Goal: Transaction & Acquisition: Obtain resource

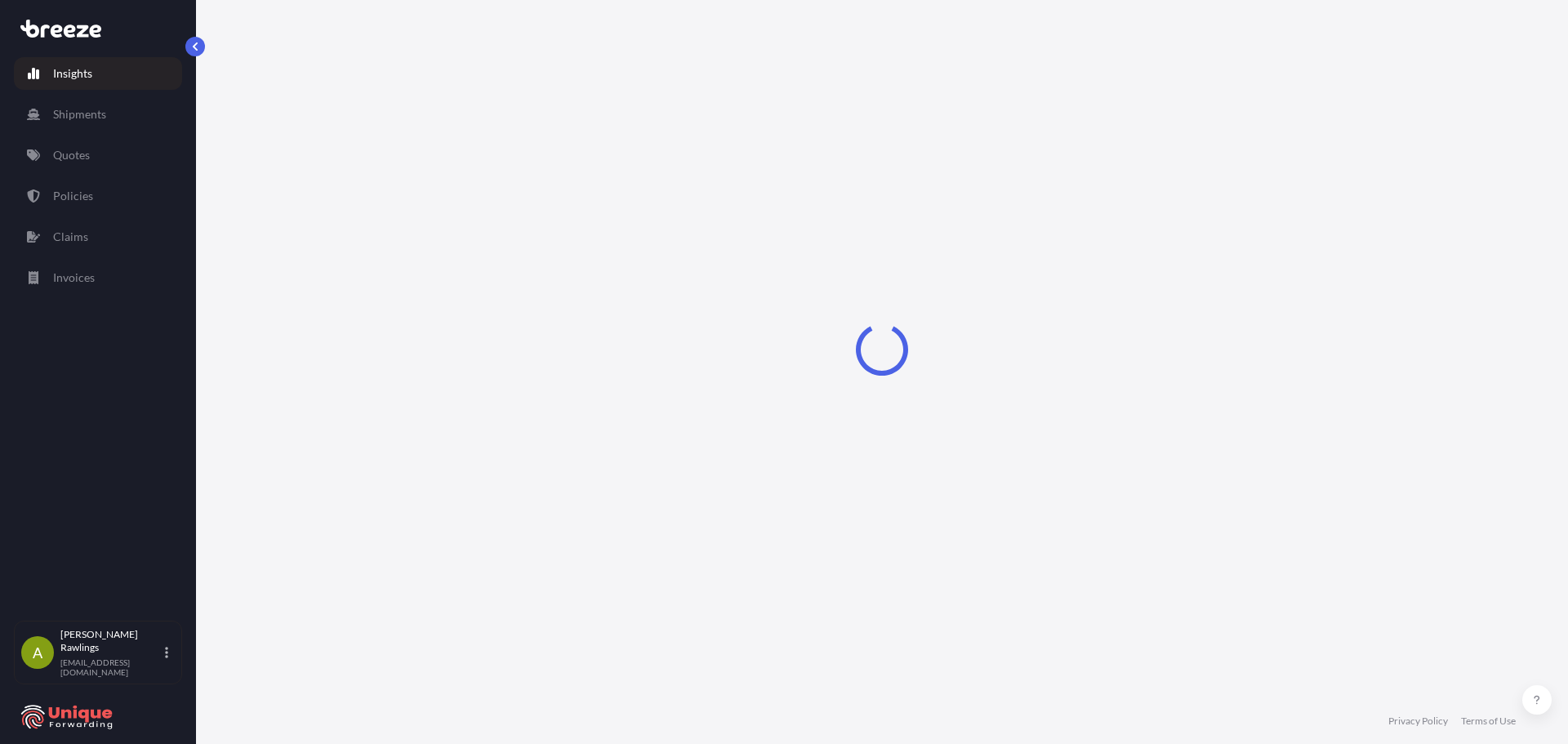
select select "2025"
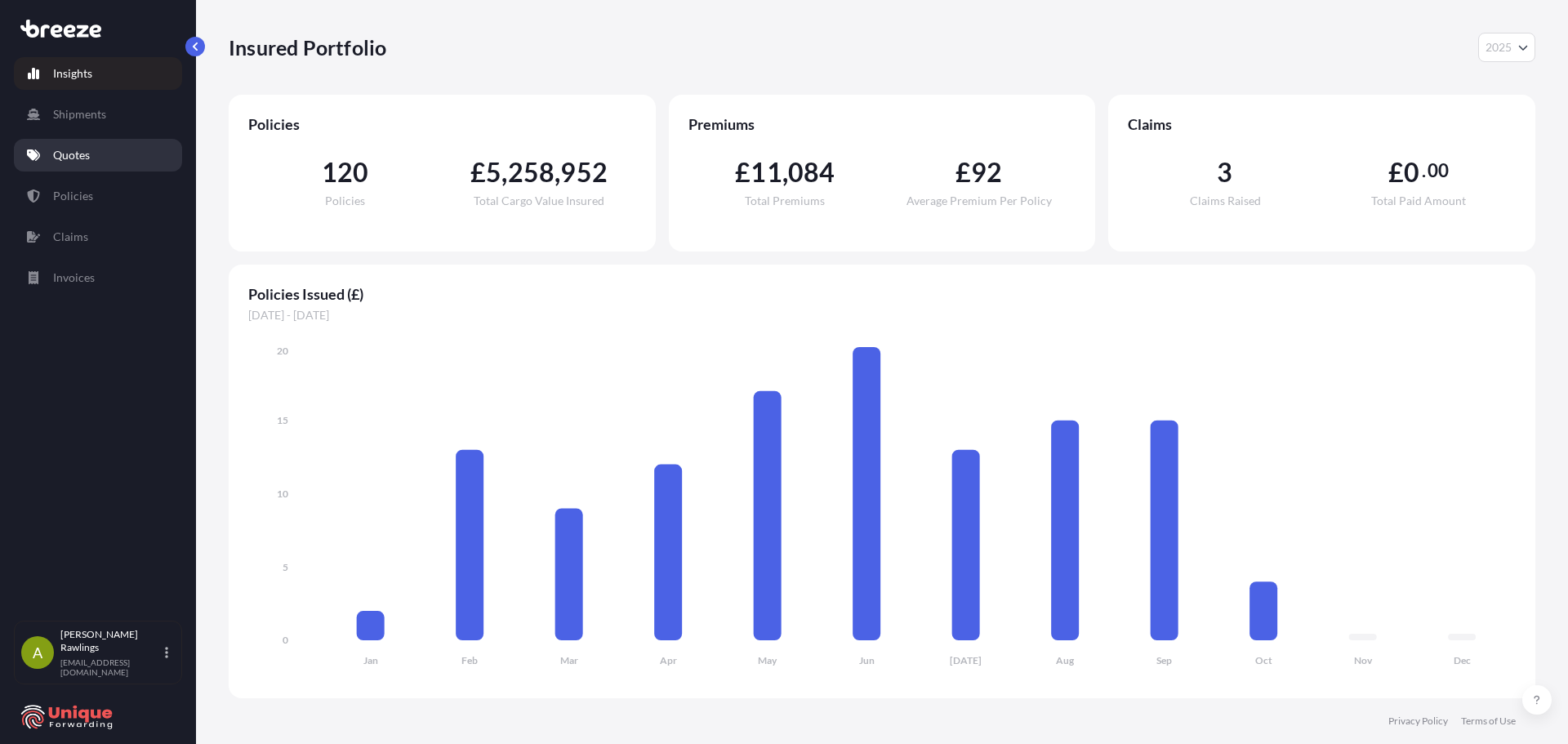
click at [76, 158] on p "Quotes" at bounding box center [71, 156] width 36 height 17
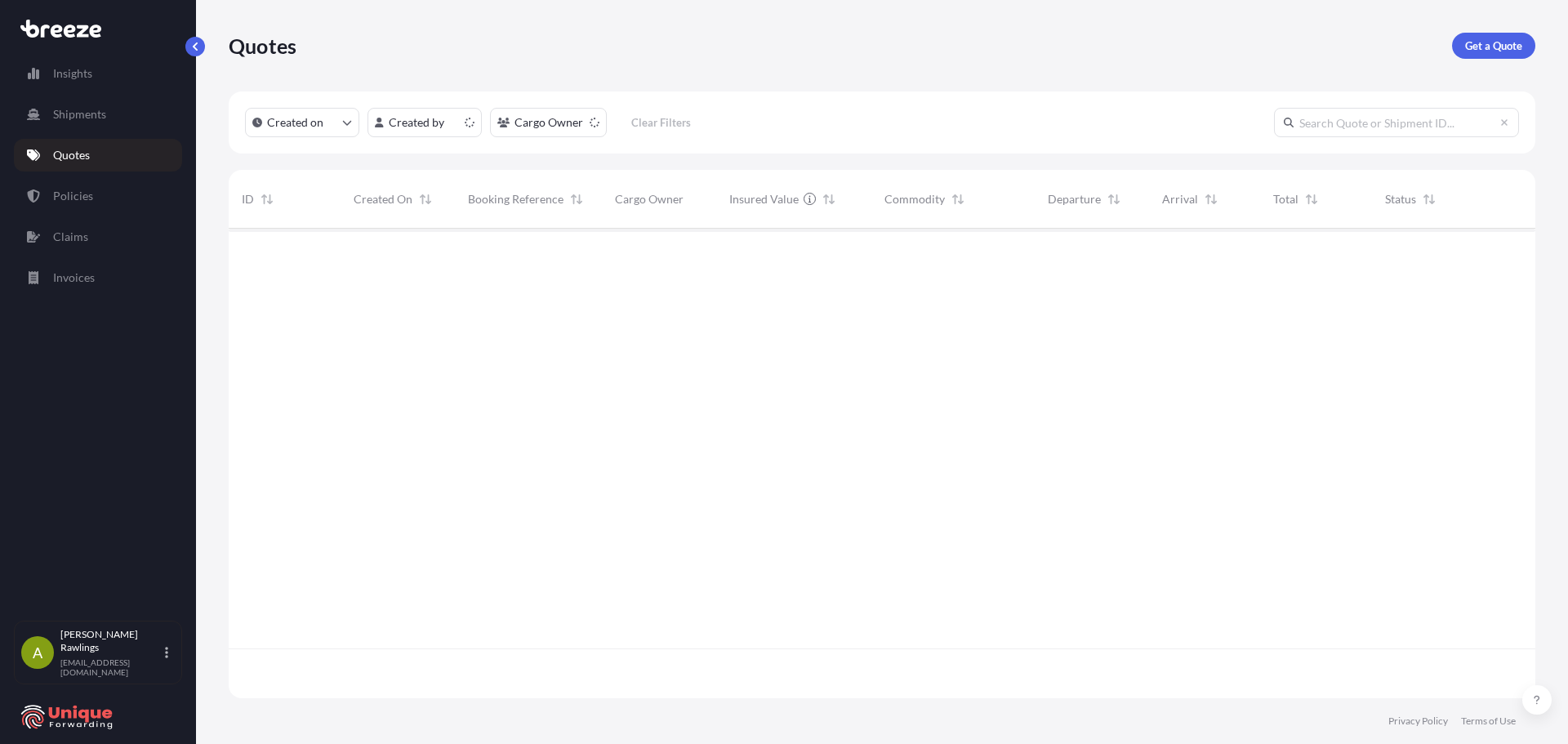
scroll to position [467, 1294]
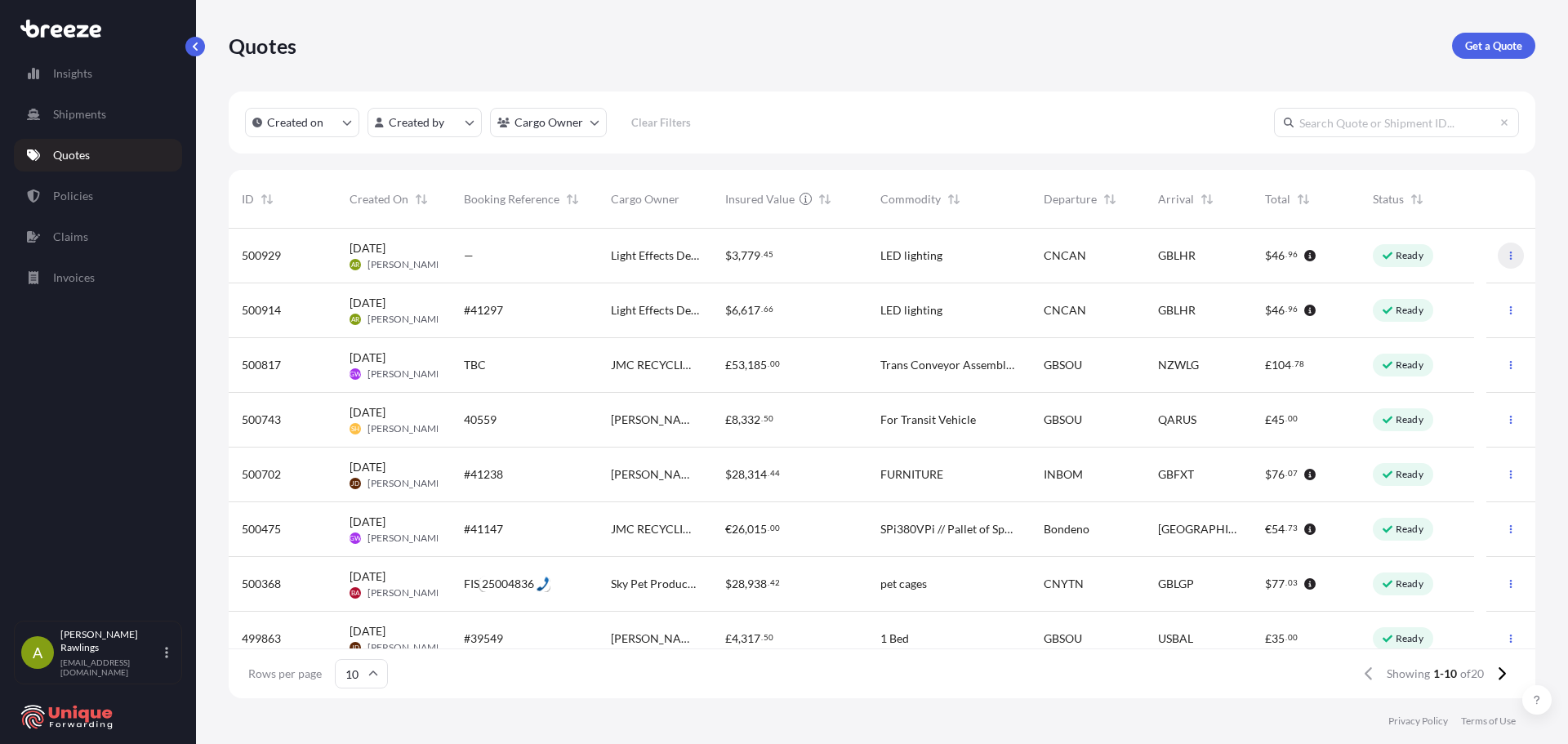
click at [1506, 258] on icon "button" at bounding box center [1511, 256] width 10 height 10
click at [448, 254] on div "[DATE] AR [PERSON_NAME]" at bounding box center [394, 256] width 114 height 55
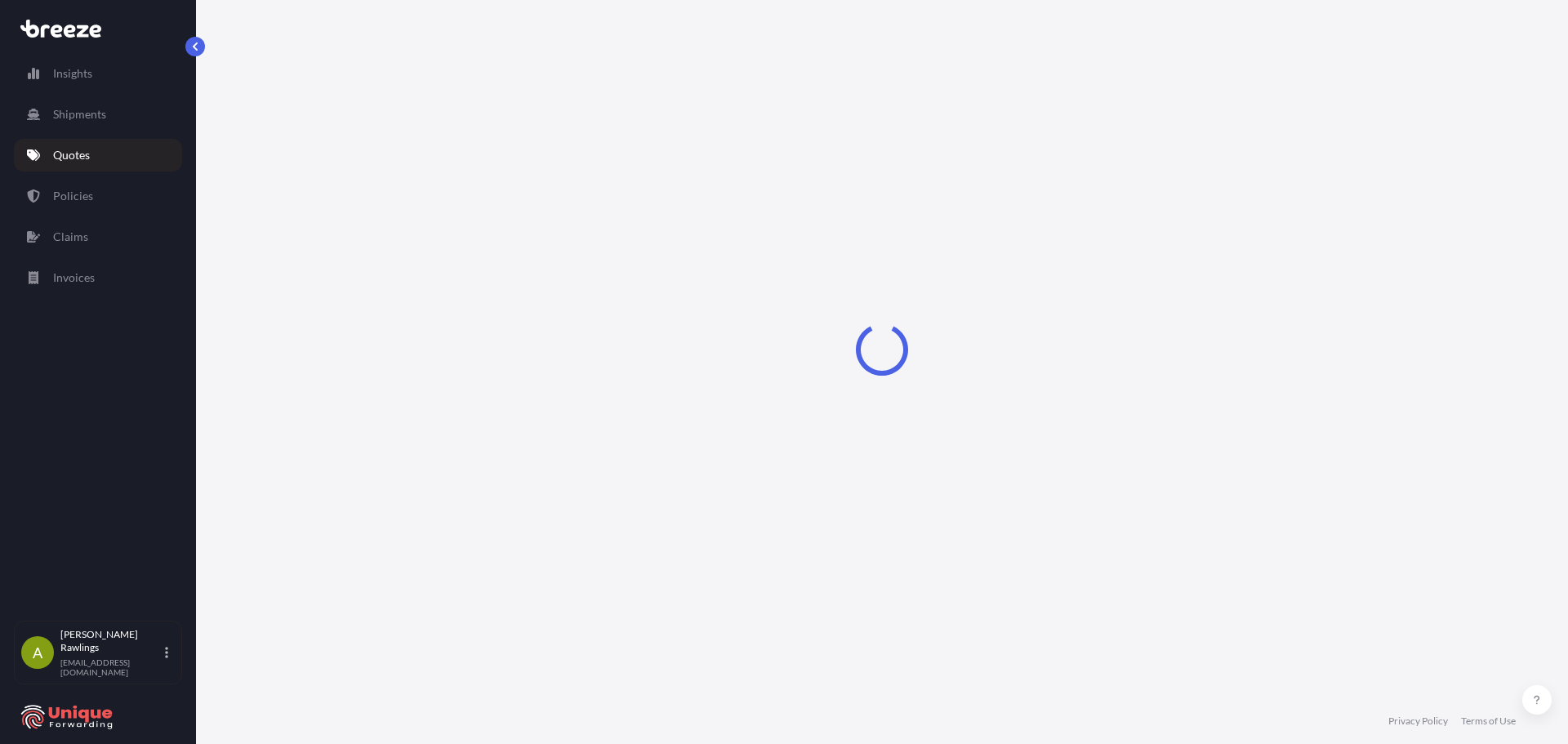
select select "Road"
select select "Air"
select select "Road"
select select "1"
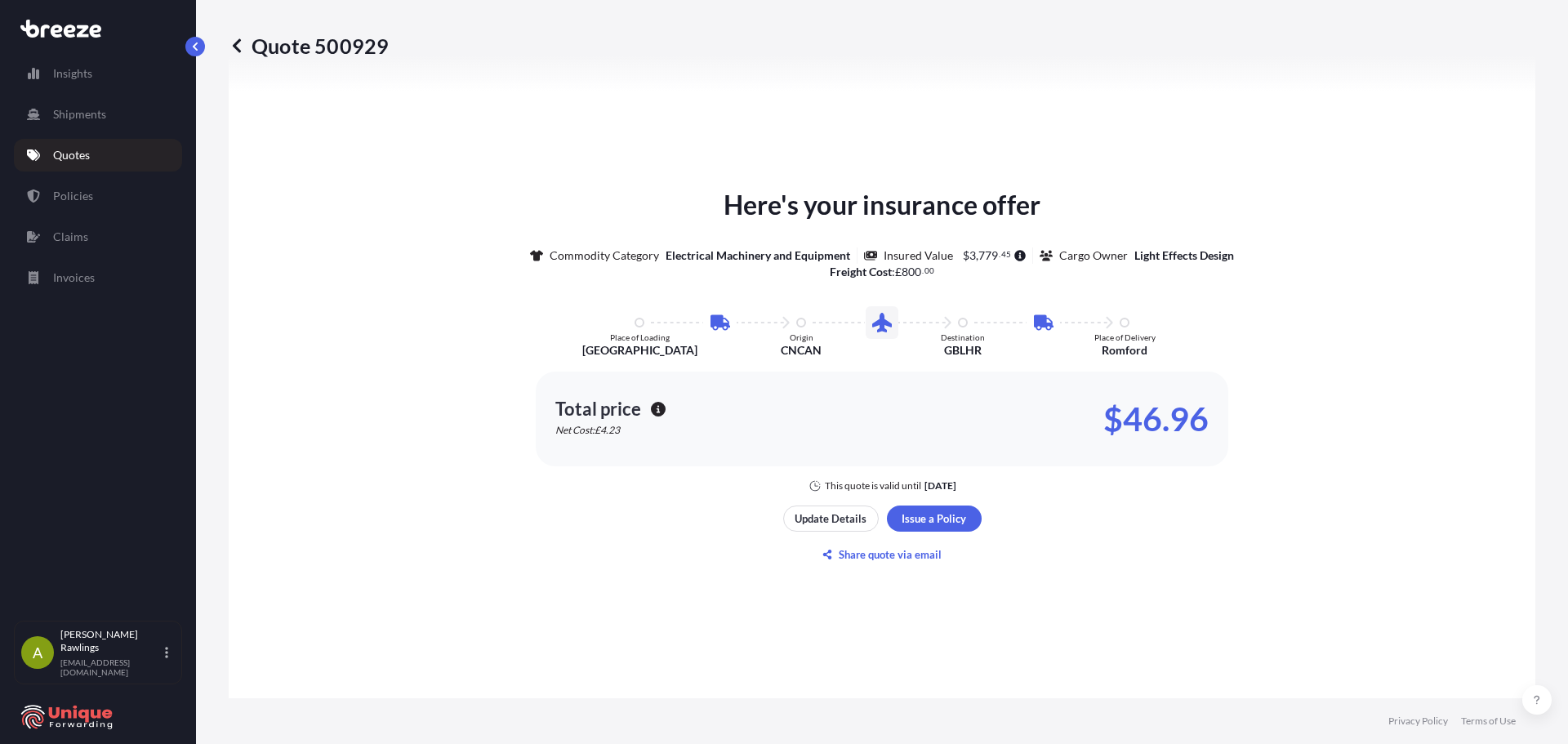
scroll to position [980, 0]
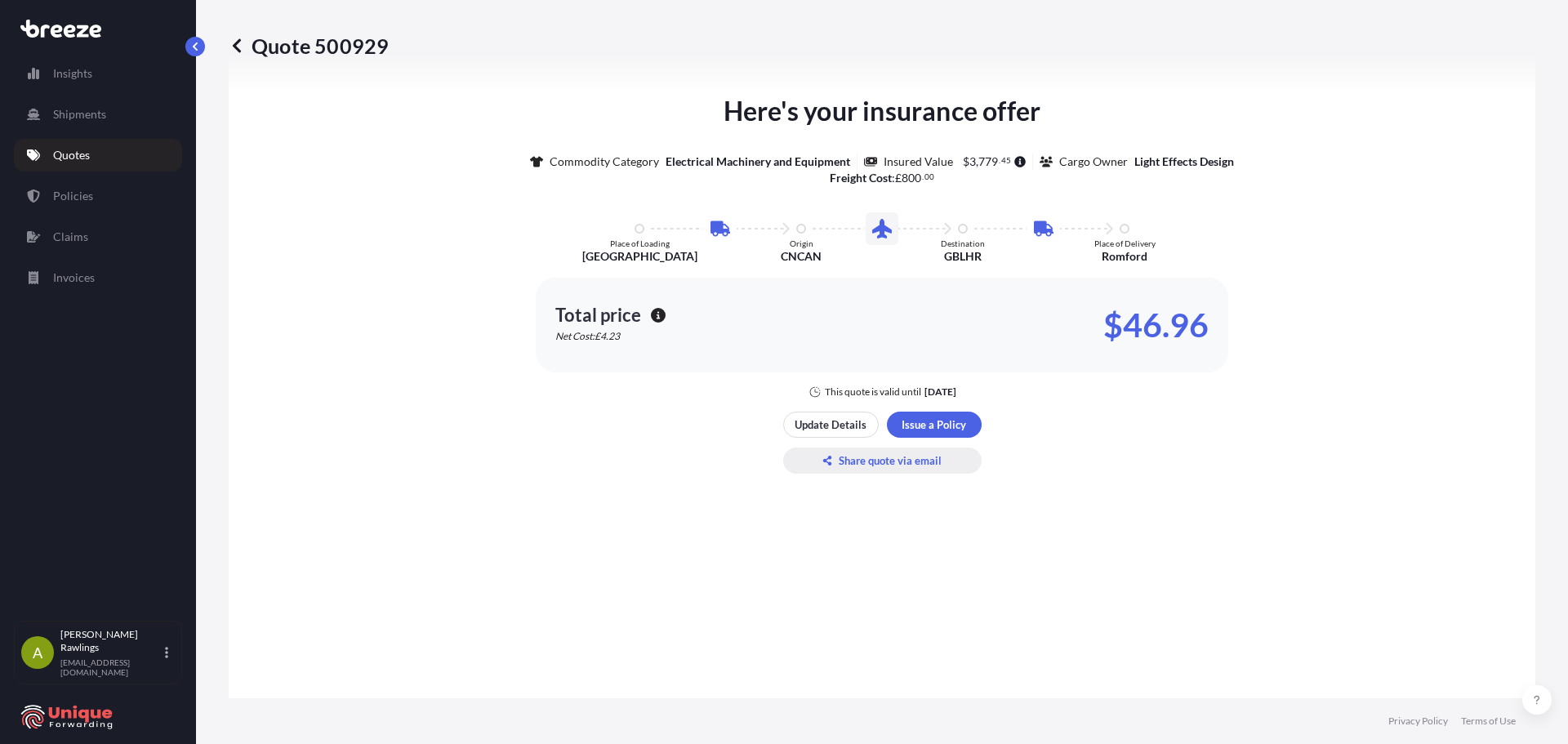
click at [879, 461] on p "Share quote via email" at bounding box center [890, 461] width 103 height 17
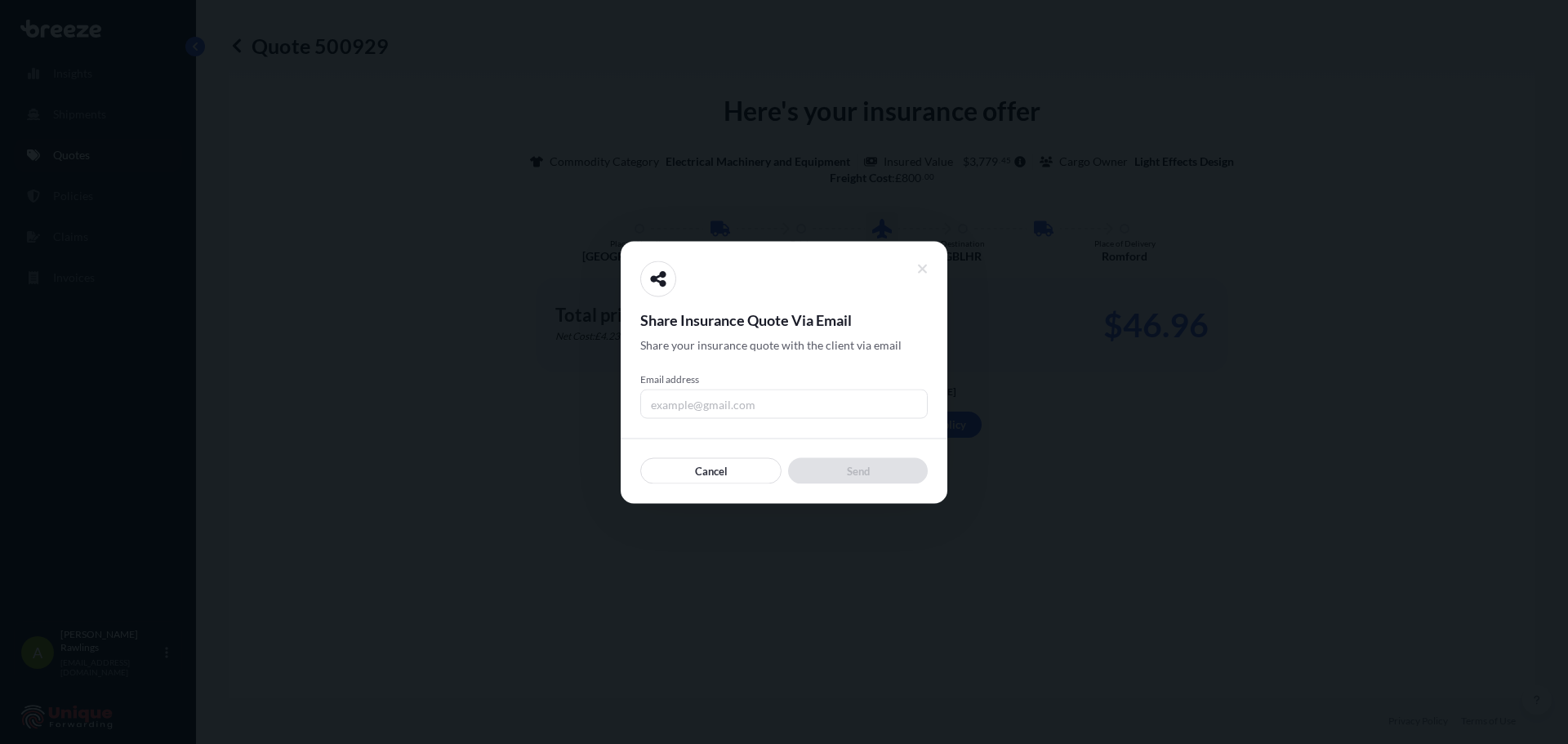
click at [697, 398] on input "Email address" at bounding box center [784, 404] width 287 height 30
type input "[EMAIL_ADDRESS][DOMAIN_NAME]"
